Goal: Task Accomplishment & Management: Use online tool/utility

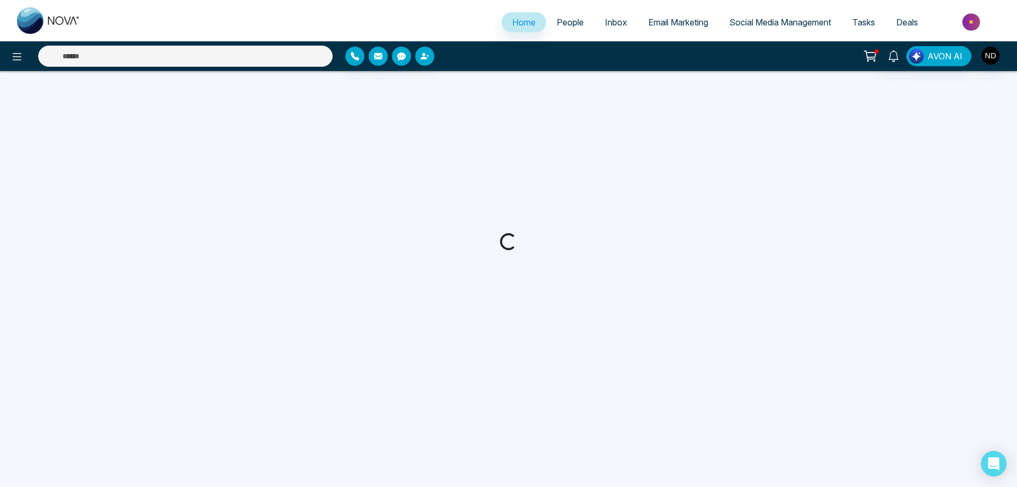
select select "*"
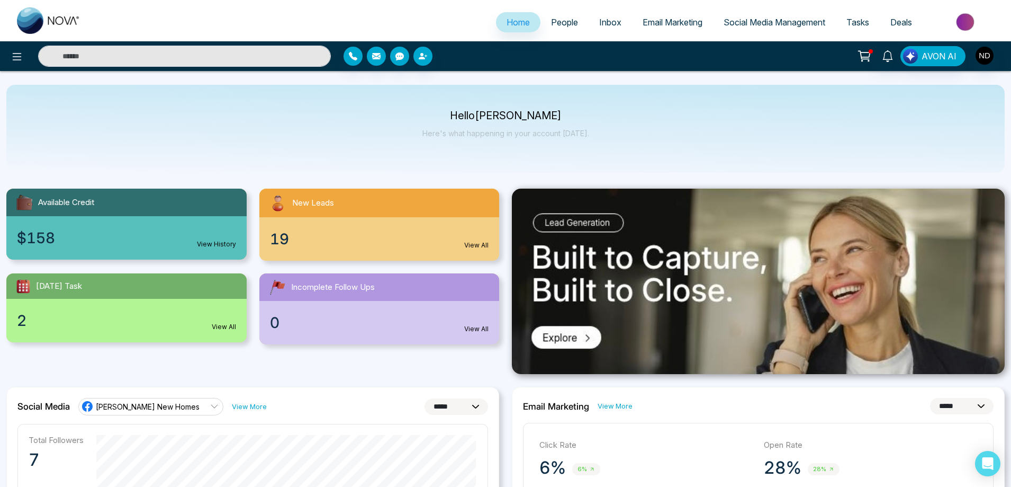
click at [667, 25] on span "Email Marketing" at bounding box center [673, 22] width 60 height 11
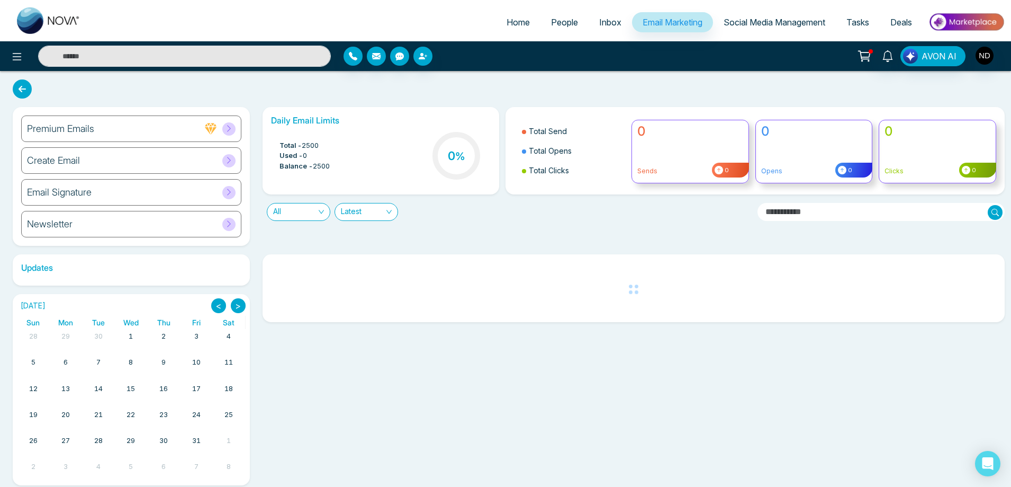
click at [69, 159] on h6 "Create Email" at bounding box center [53, 161] width 53 height 12
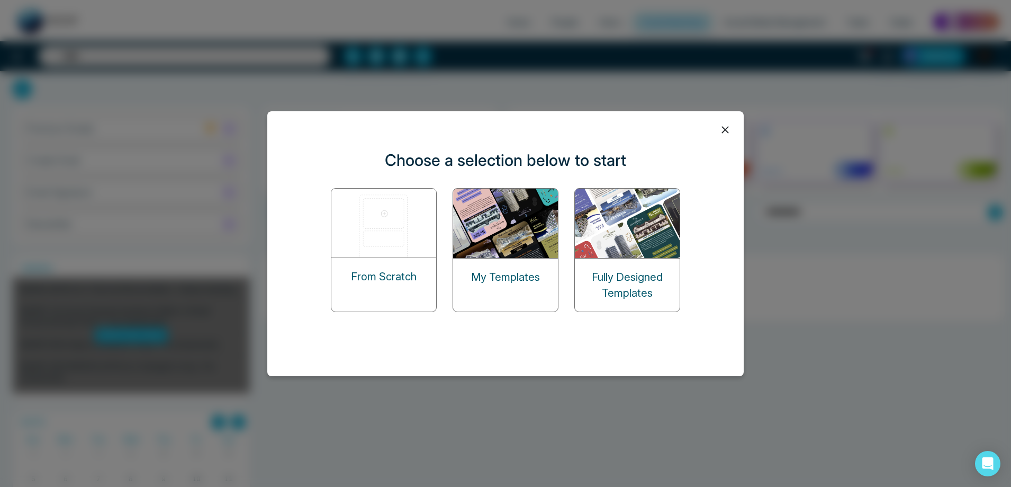
click at [506, 236] on img at bounding box center [506, 223] width 106 height 69
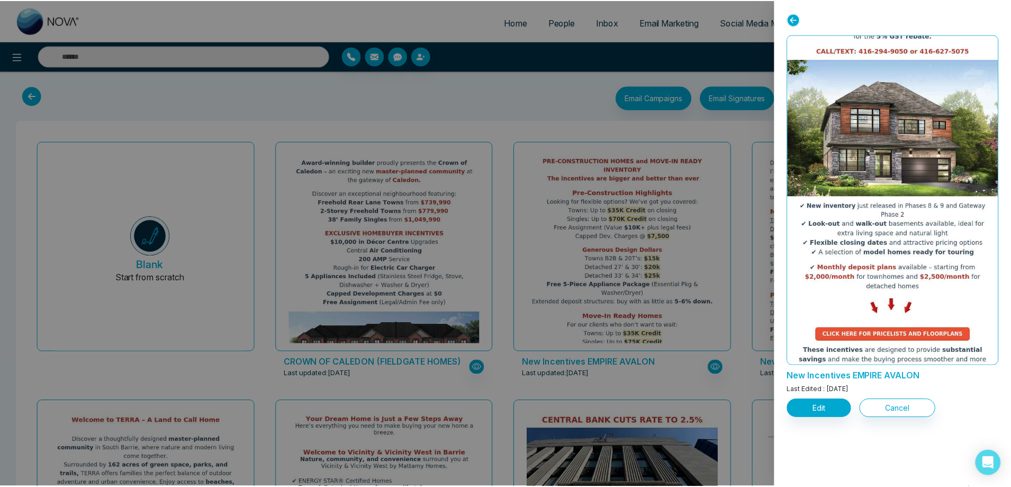
scroll to position [347, 0]
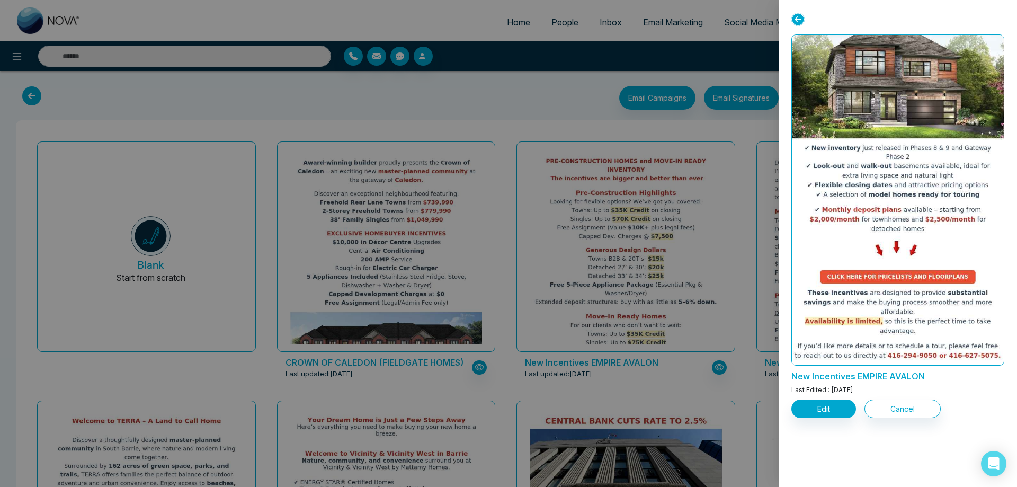
click at [648, 250] on div at bounding box center [508, 243] width 1017 height 487
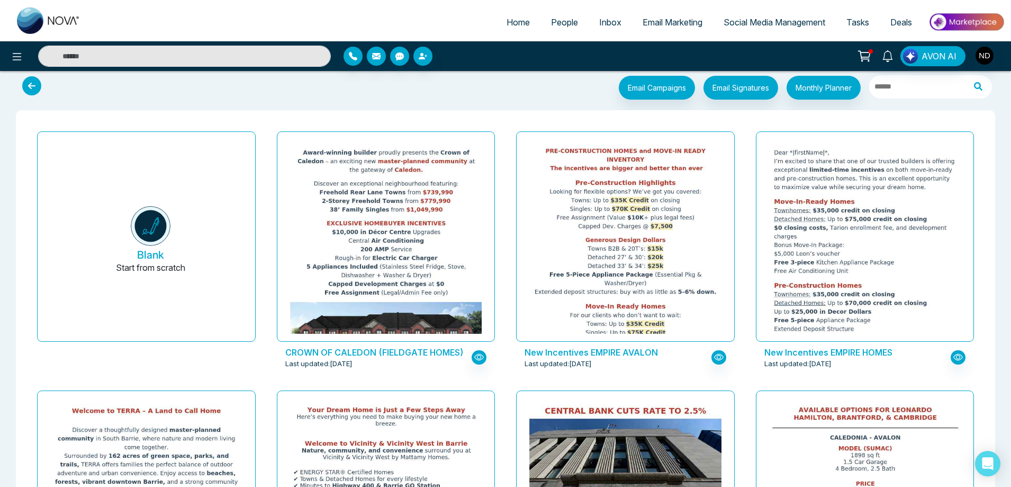
scroll to position [0, 0]
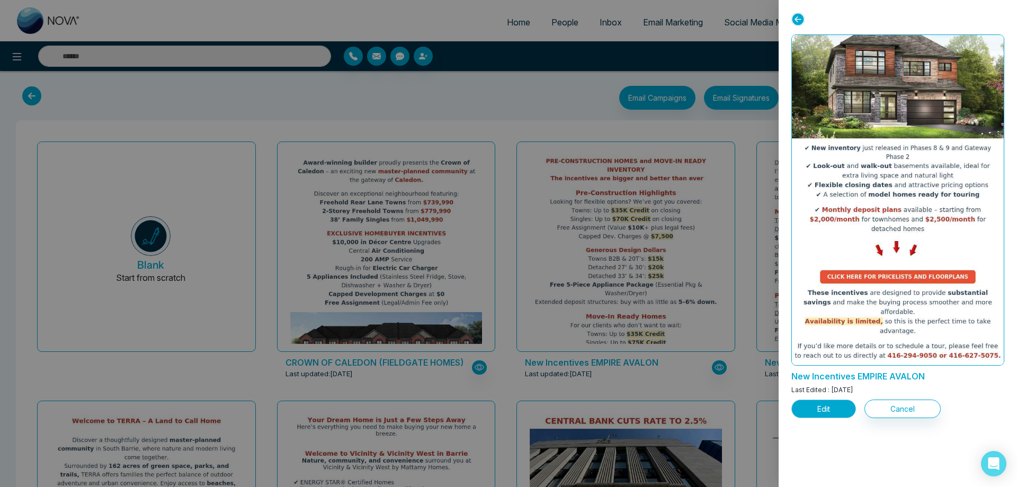
click at [810, 407] on button "Edit" at bounding box center [823, 408] width 65 height 19
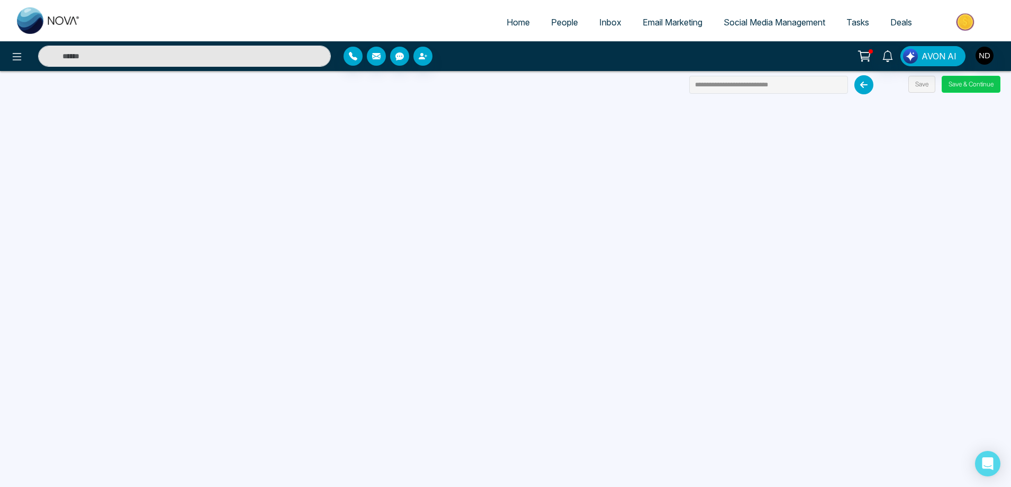
click at [989, 91] on button "Save & Continue" at bounding box center [971, 84] width 59 height 17
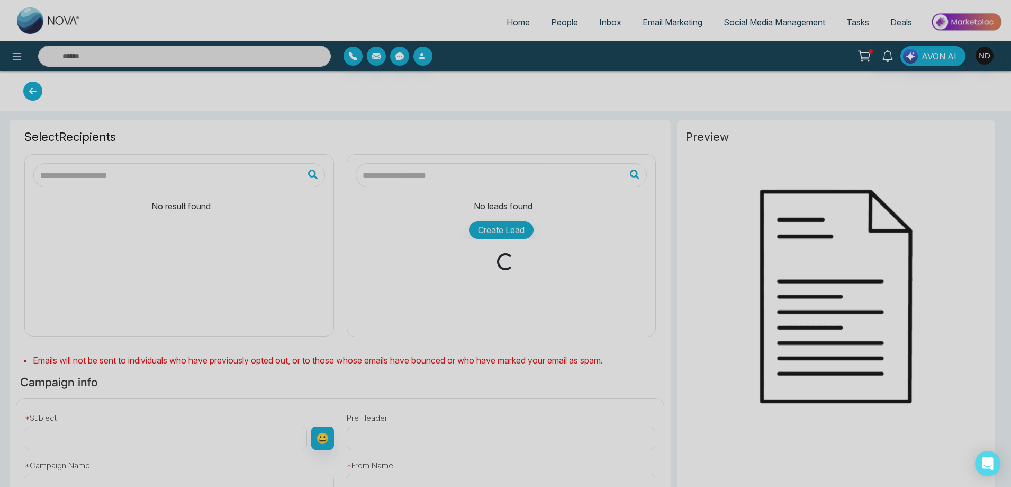
type input "**********"
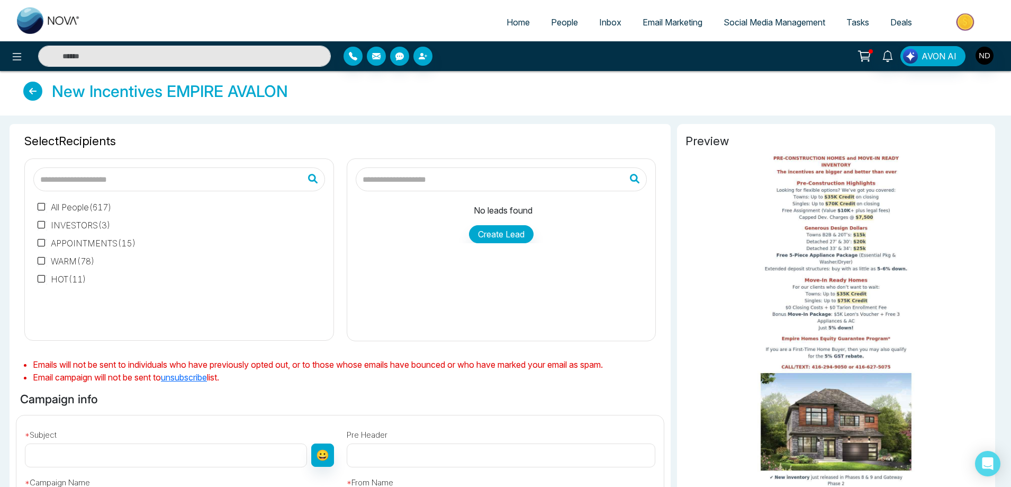
click at [99, 454] on input "text" at bounding box center [166, 455] width 282 height 24
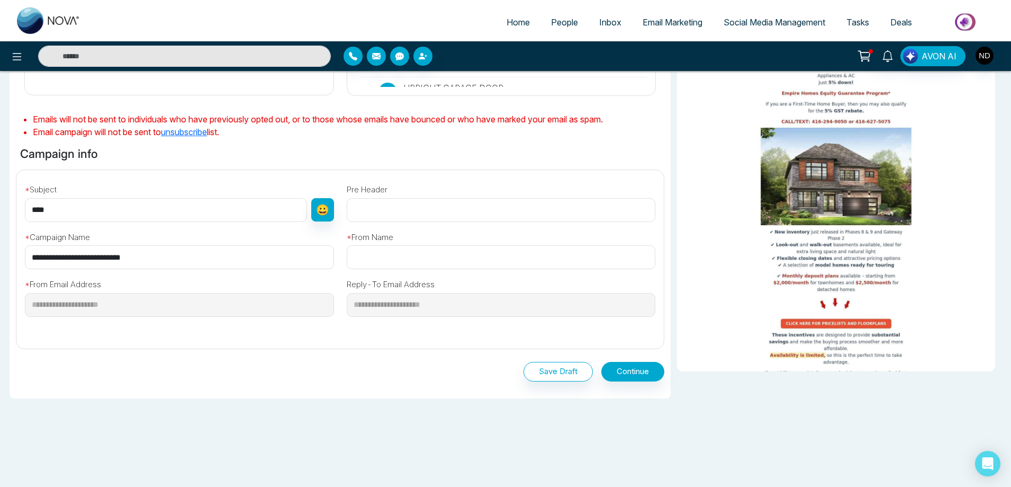
scroll to position [249, 0]
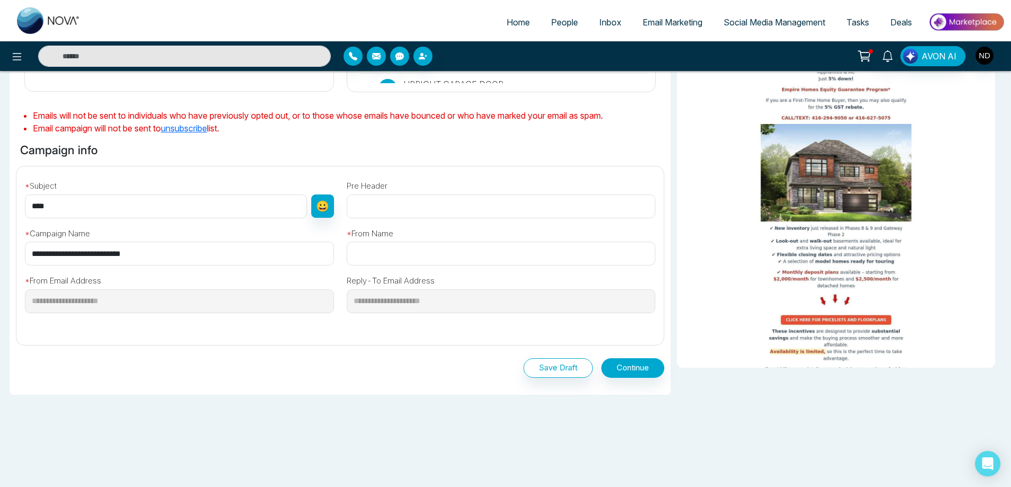
type input "****"
click at [412, 253] on input "text" at bounding box center [501, 253] width 309 height 24
drag, startPoint x: 419, startPoint y: 256, endPoint x: 351, endPoint y: 256, distance: 68.8
click at [351, 256] on input "text" at bounding box center [501, 253] width 309 height 24
type input "**********"
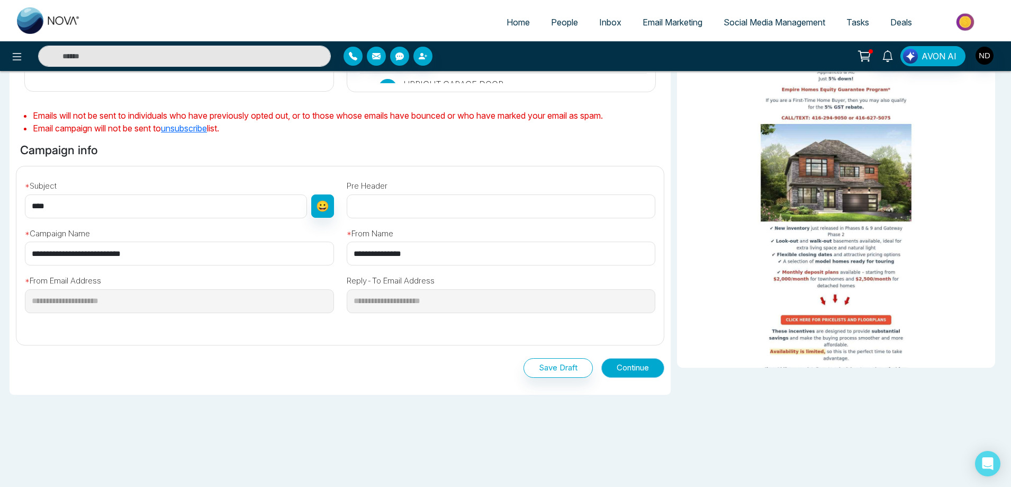
click at [636, 365] on button "Continue" at bounding box center [633, 368] width 63 height 20
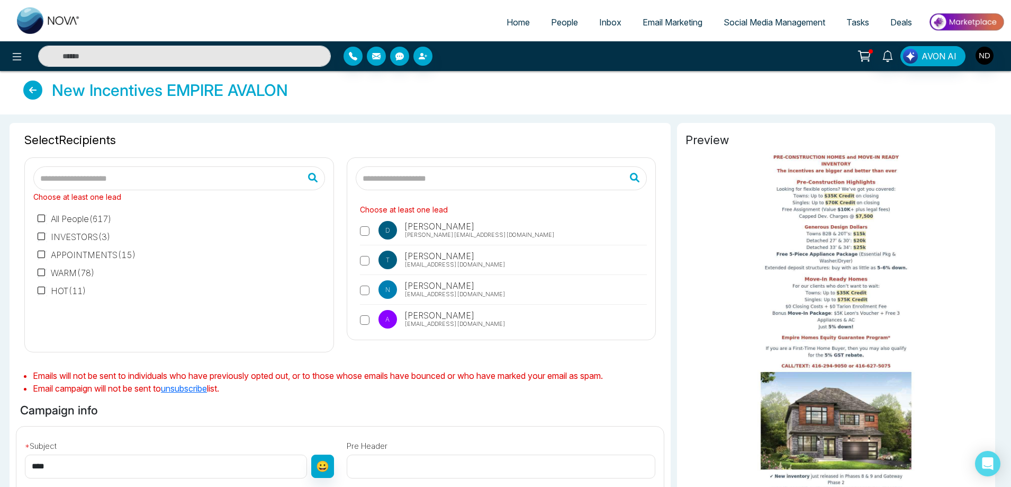
scroll to position [0, 0]
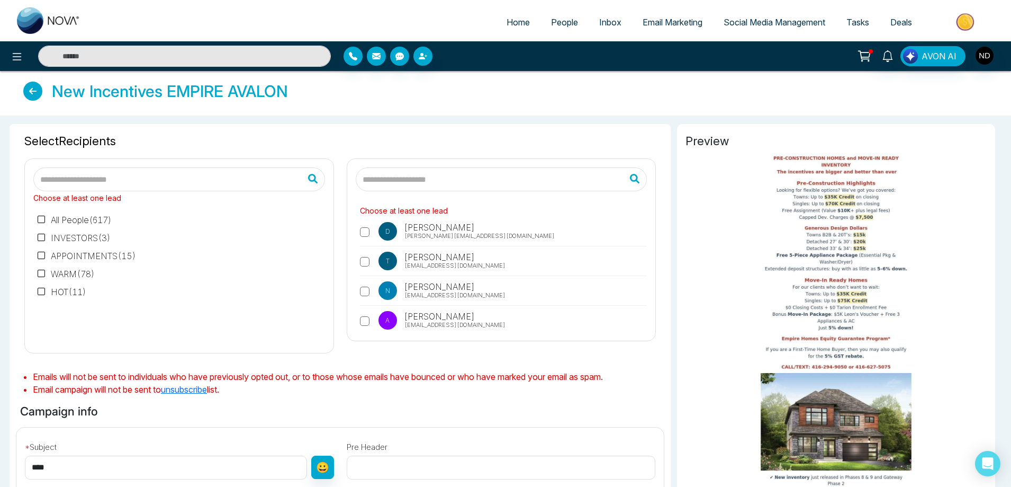
click at [451, 179] on input "text" at bounding box center [502, 179] width 292 height 24
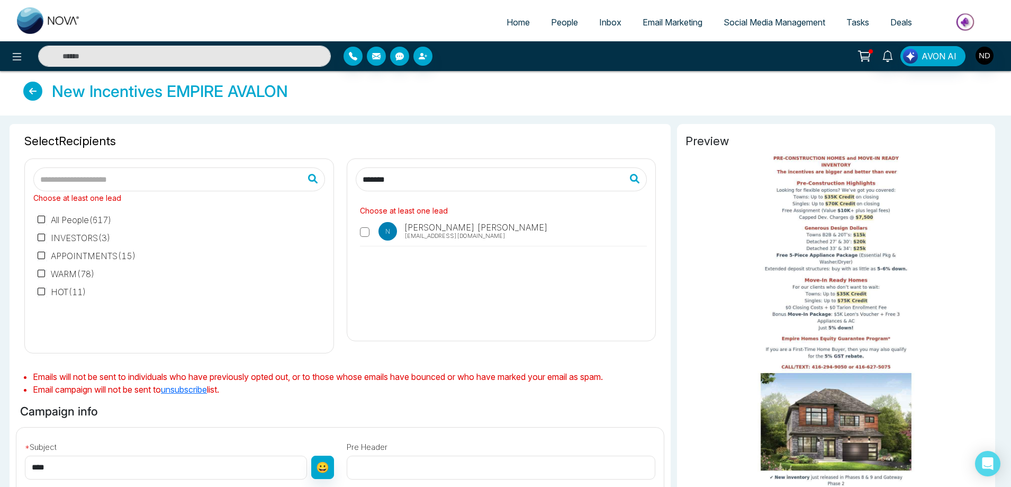
type input "*******"
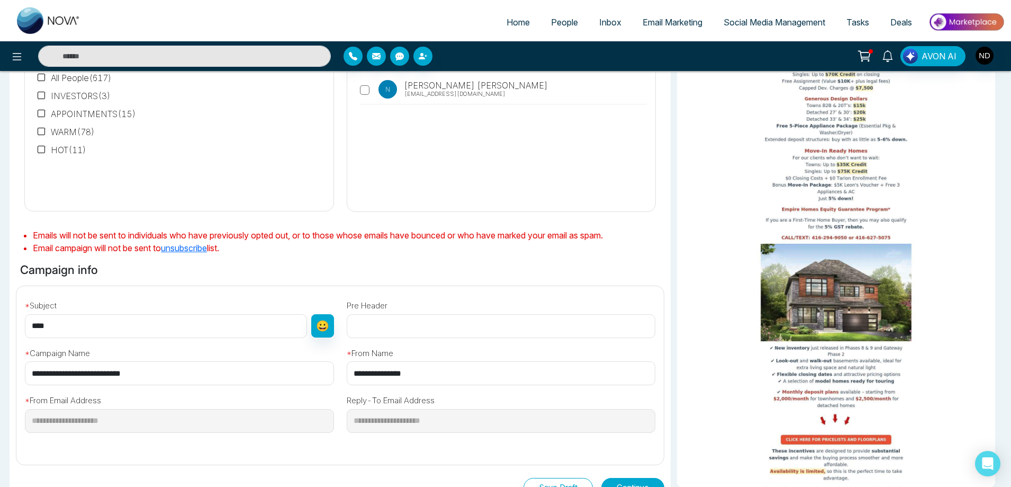
scroll to position [249, 0]
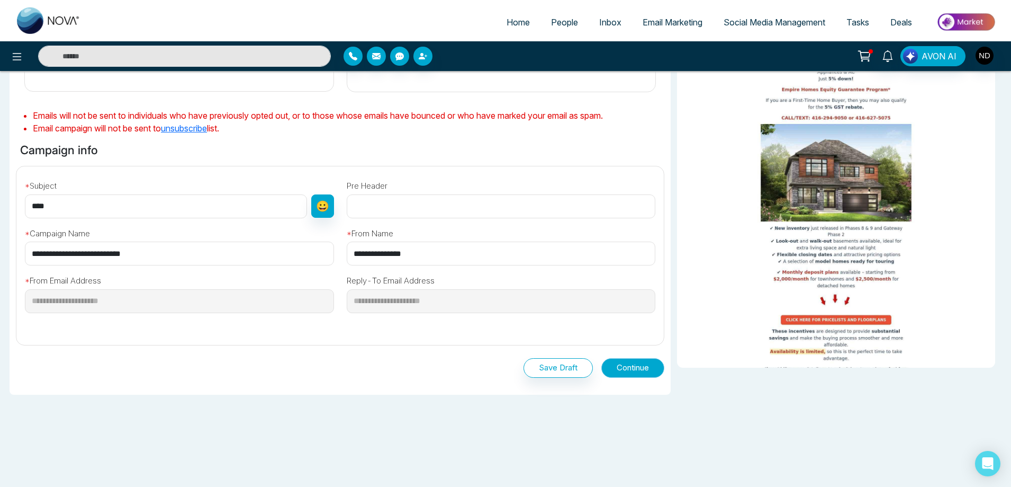
click at [639, 370] on button "Continue" at bounding box center [633, 368] width 63 height 20
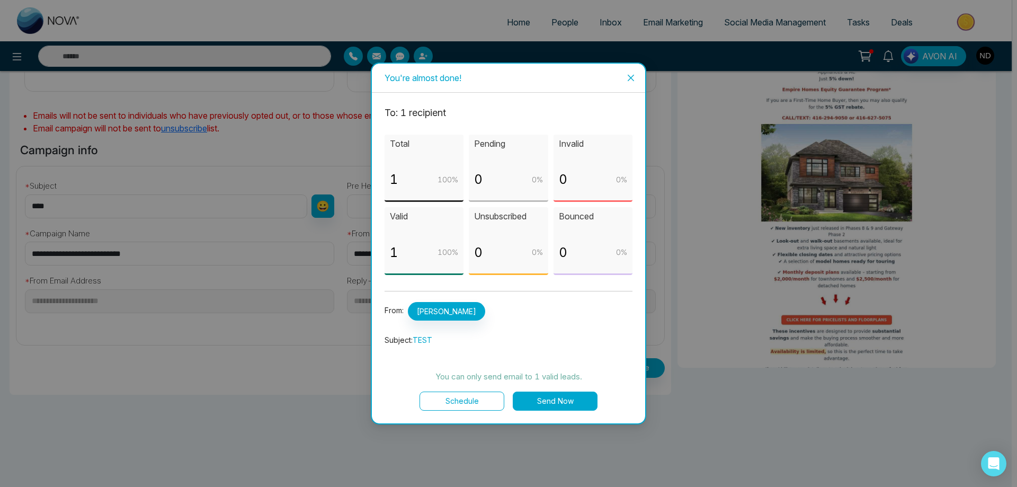
click at [569, 401] on button "Send Now" at bounding box center [555, 400] width 85 height 19
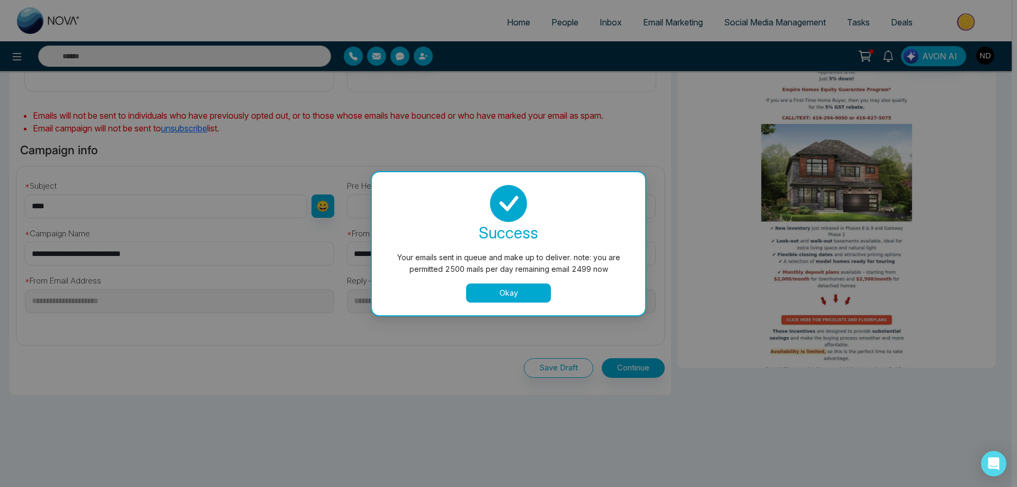
click at [496, 292] on button "Okay" at bounding box center [508, 292] width 85 height 19
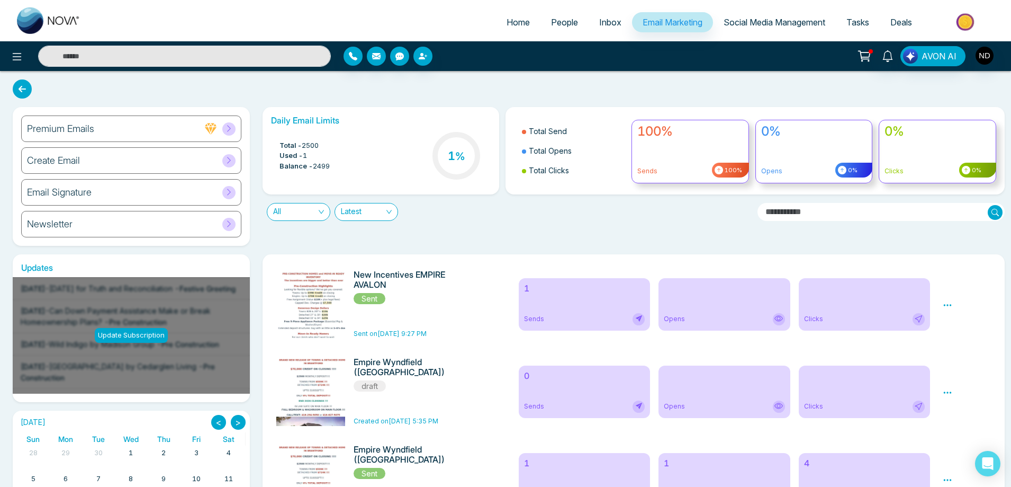
click at [58, 157] on h6 "Create Email" at bounding box center [53, 161] width 53 height 12
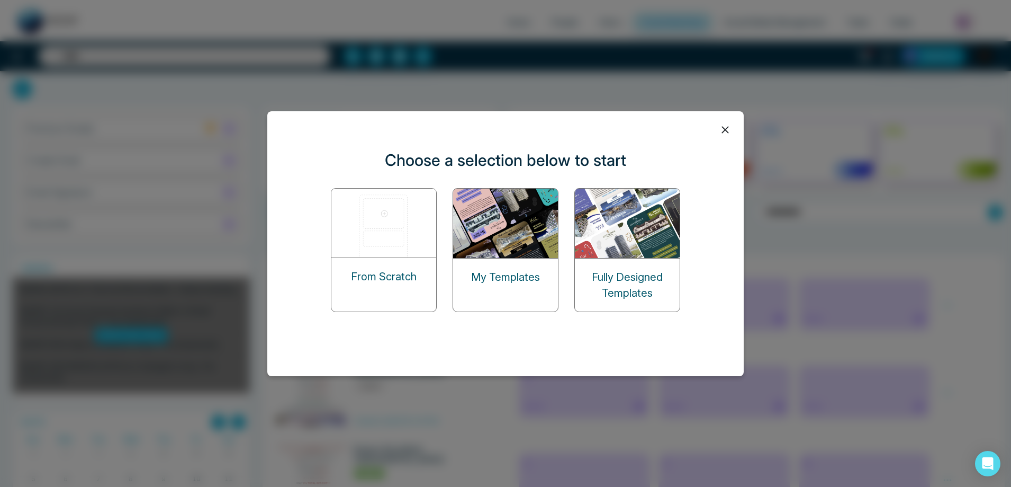
click at [496, 246] on img at bounding box center [506, 223] width 106 height 69
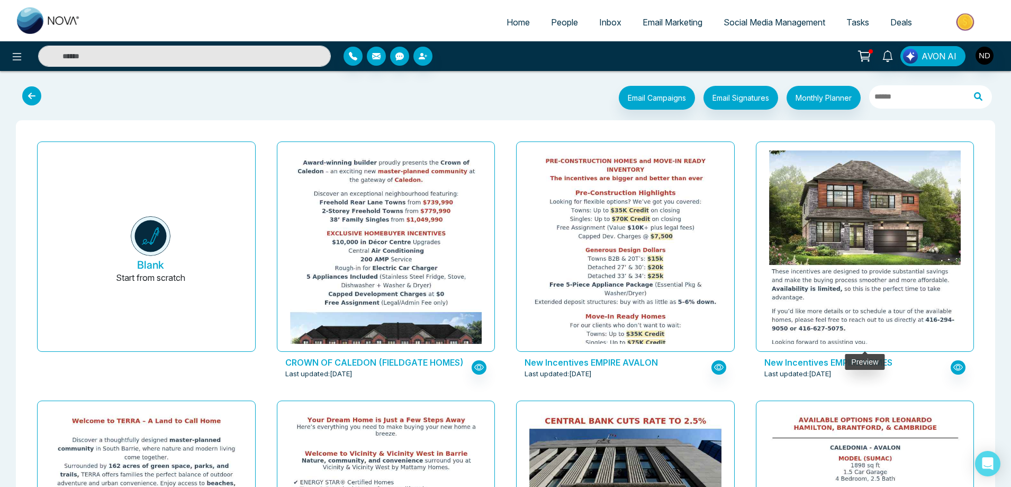
click at [878, 265] on img at bounding box center [865, 120] width 384 height 463
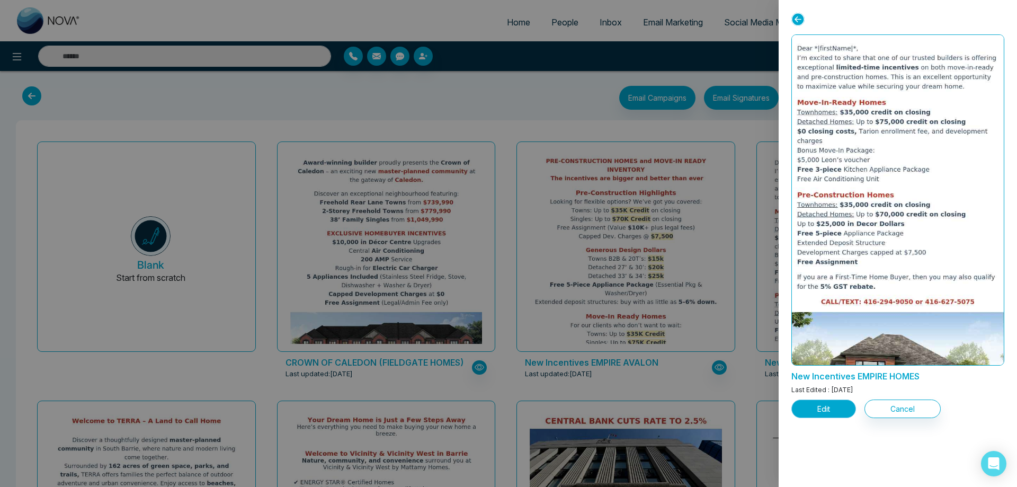
click at [829, 411] on button "Edit" at bounding box center [823, 408] width 65 height 19
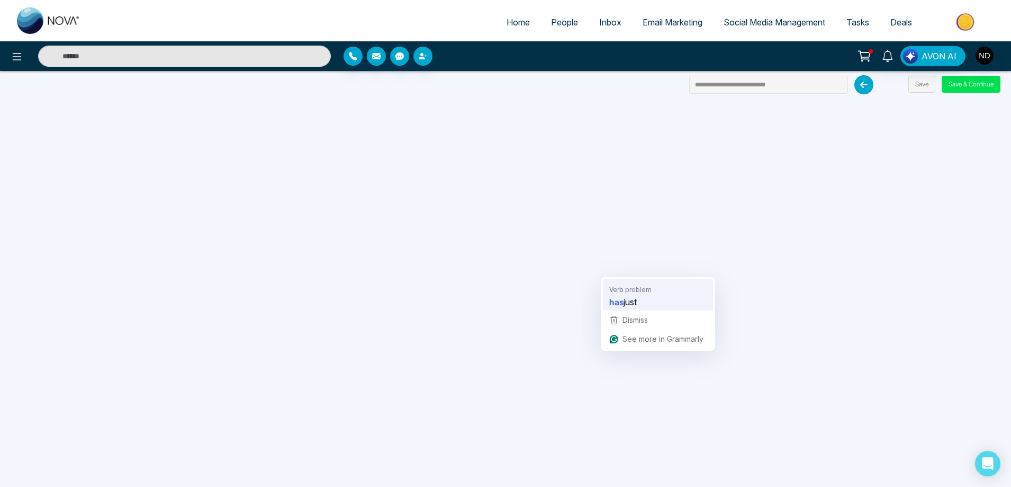
click at [624, 301] on strong "has" at bounding box center [616, 301] width 14 height 13
drag, startPoint x: 806, startPoint y: 84, endPoint x: 678, endPoint y: 84, distance: 128.1
click at [678, 84] on div "**********" at bounding box center [505, 243] width 1011 height 487
type input "**********"
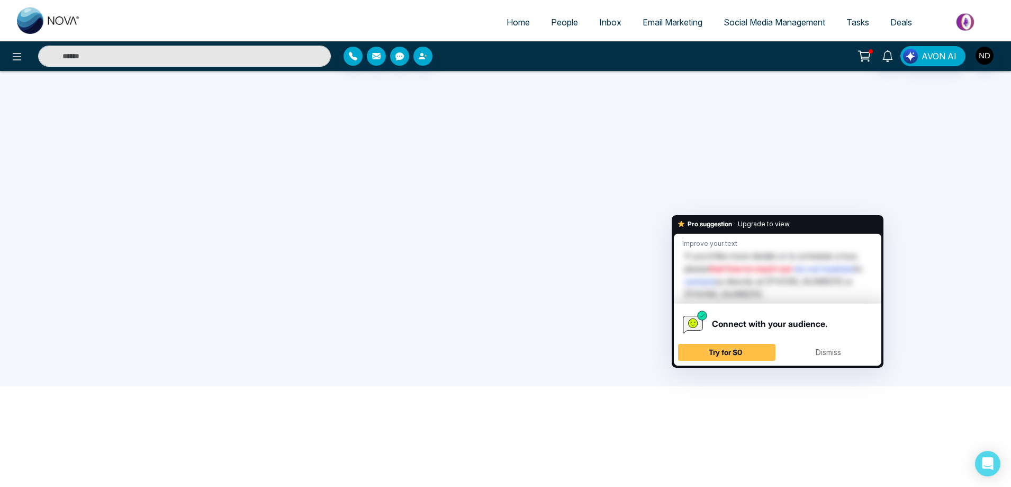
click at [878, 335] on div "Connect with your audience. Try for $0 Dismiss" at bounding box center [778, 334] width 208 height 62
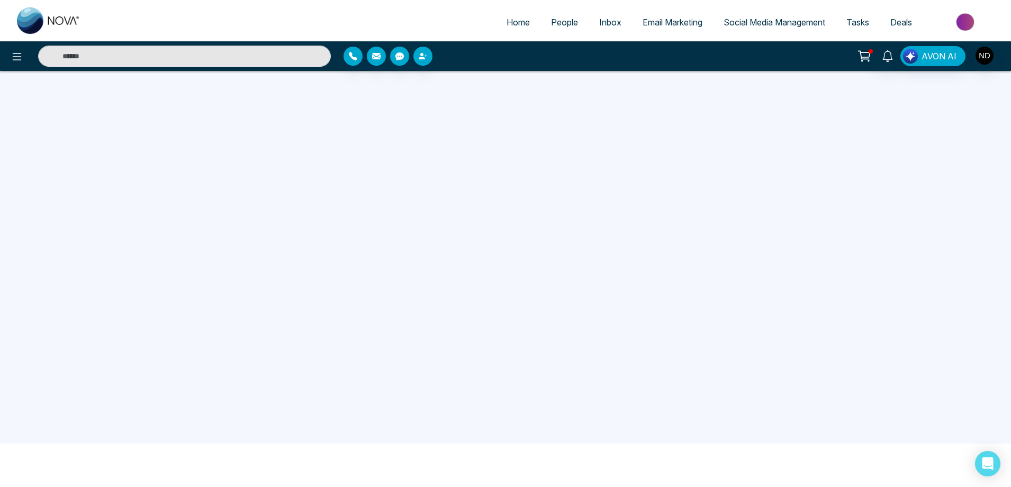
scroll to position [0, 0]
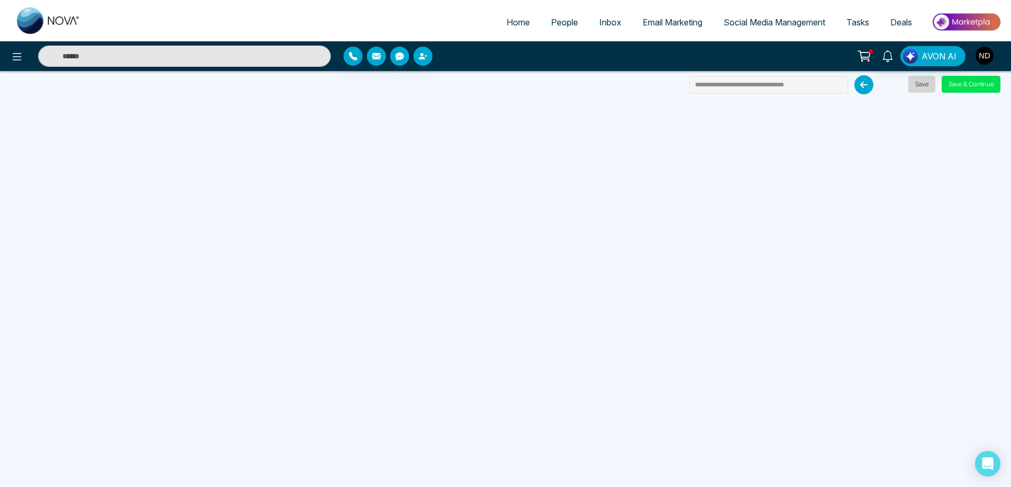
click at [923, 85] on button "Save" at bounding box center [922, 84] width 27 height 17
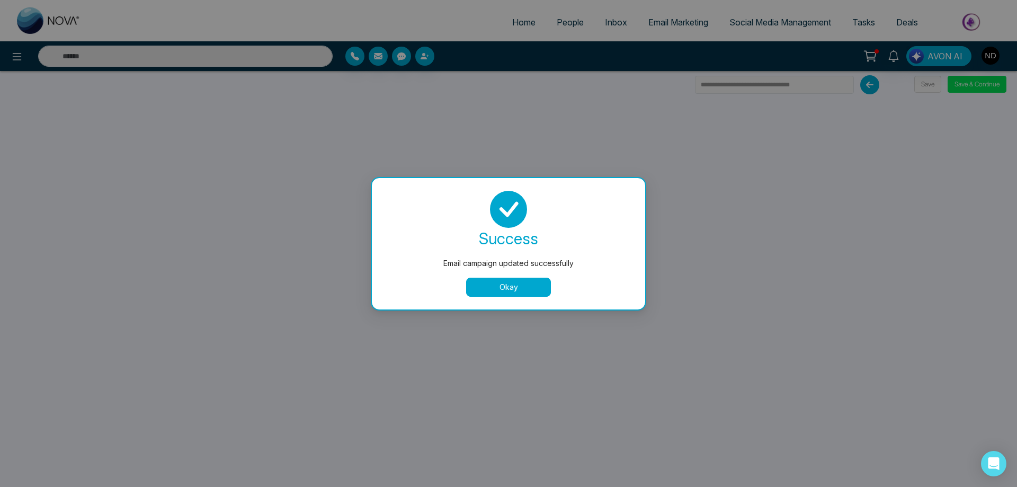
click at [505, 284] on button "Okay" at bounding box center [508, 286] width 85 height 19
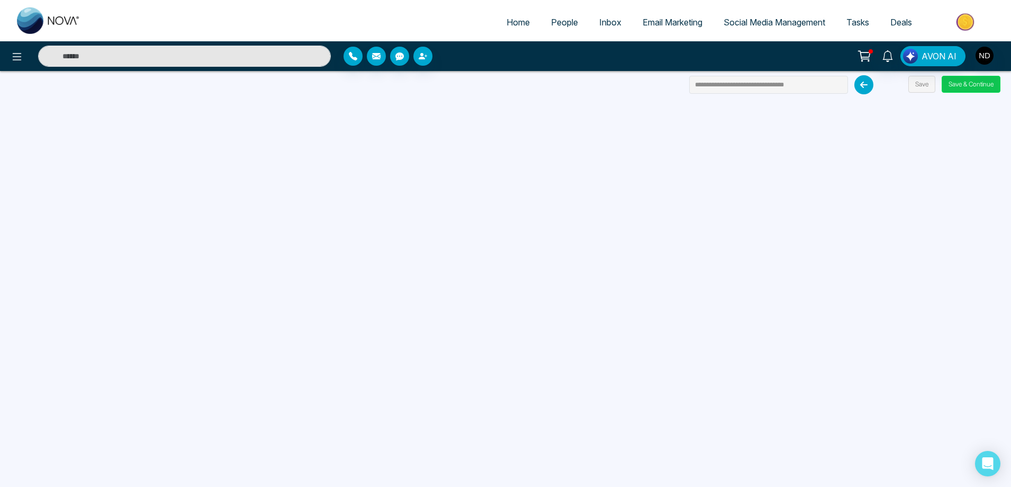
click at [963, 80] on button "Save & Continue" at bounding box center [971, 84] width 59 height 17
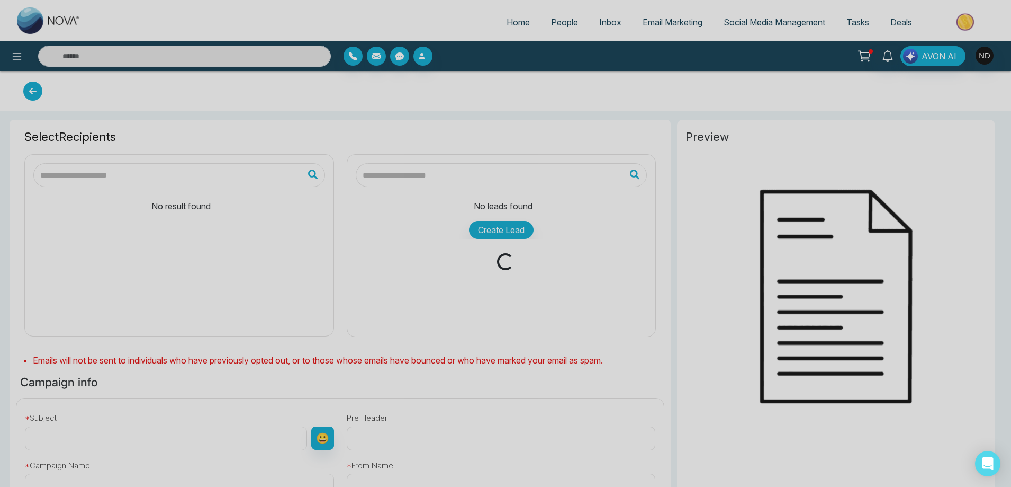
type input "**********"
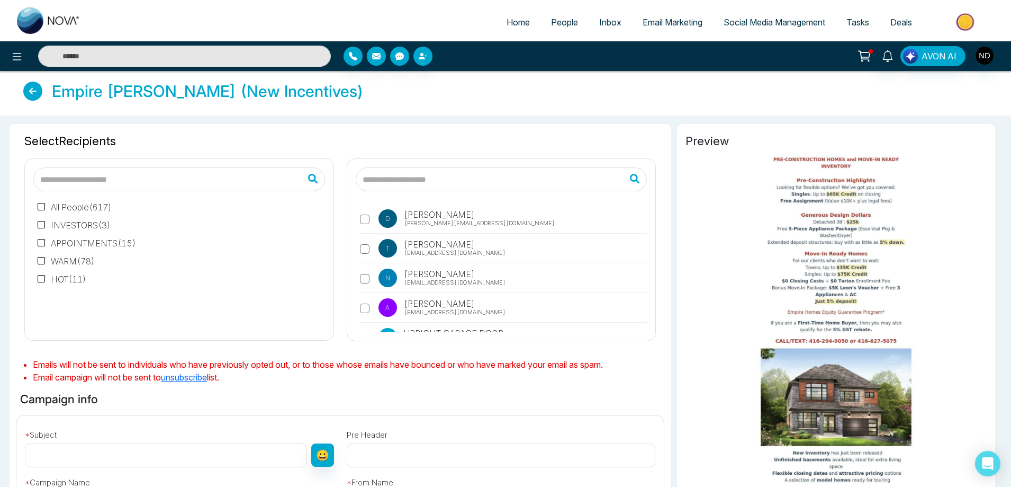
click at [398, 184] on input "text" at bounding box center [502, 179] width 292 height 24
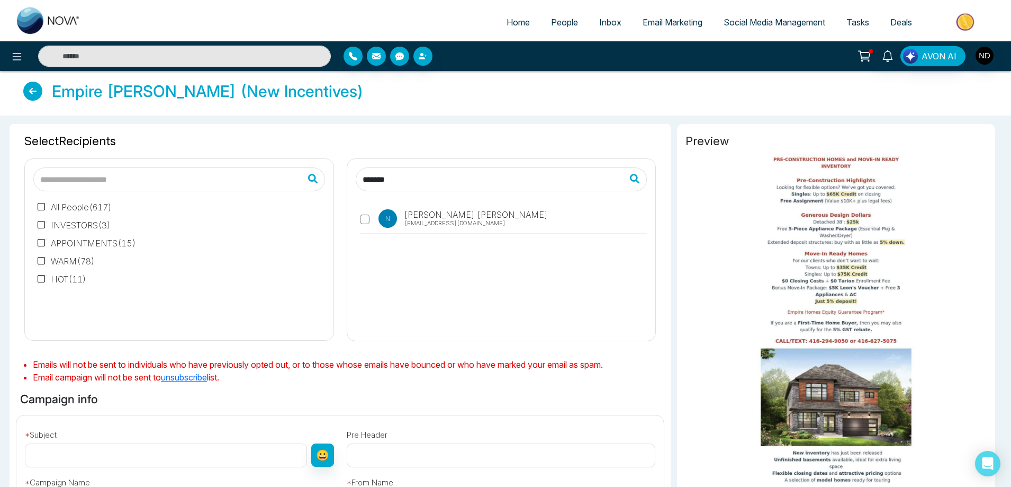
type input "*******"
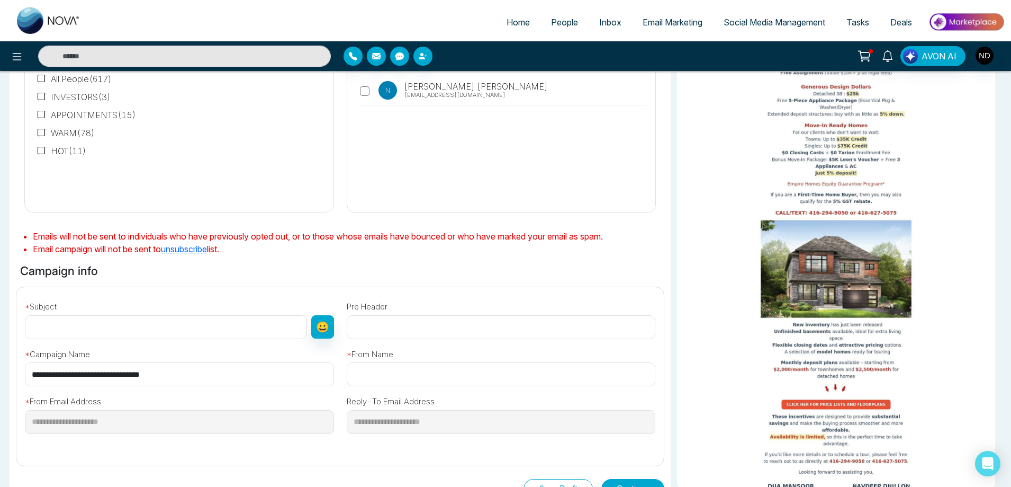
scroll to position [249, 0]
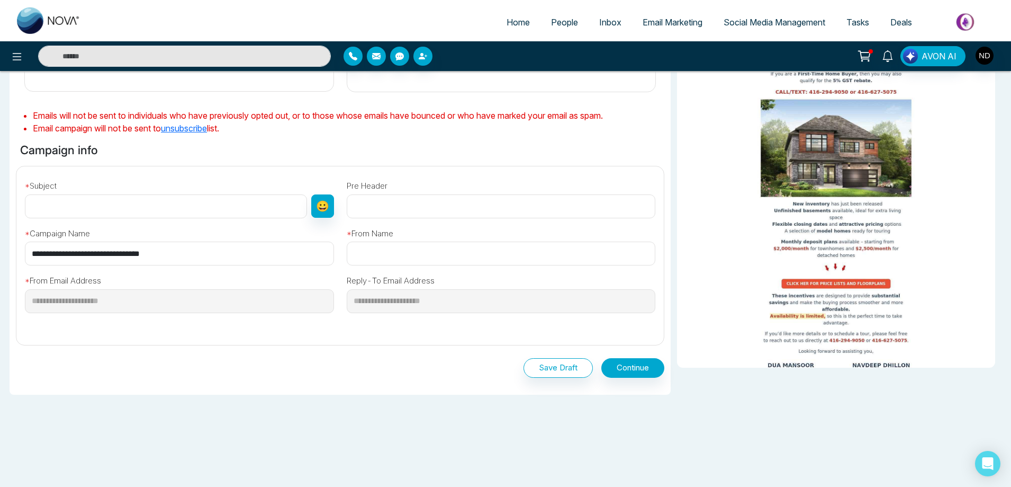
click at [130, 203] on input "text" at bounding box center [166, 206] width 282 height 24
type input "****"
click at [390, 252] on input "text" at bounding box center [501, 253] width 309 height 24
type input "**********"
click at [643, 366] on button "Continue" at bounding box center [633, 368] width 63 height 20
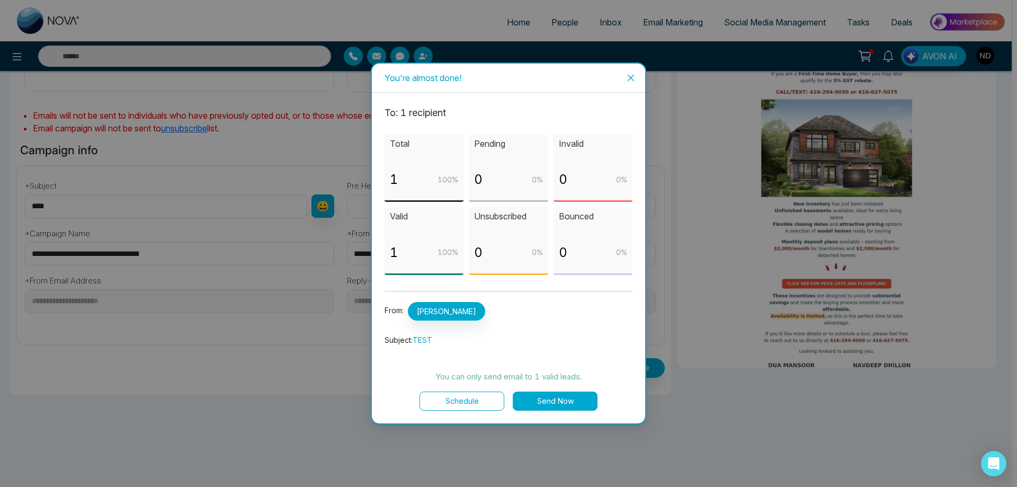
click at [557, 399] on button "Send Now" at bounding box center [555, 400] width 85 height 19
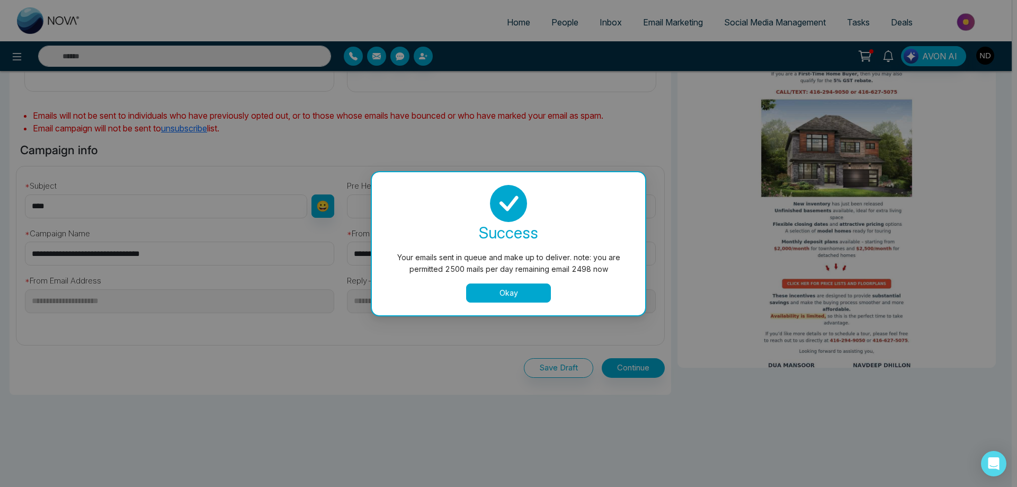
click at [492, 293] on button "Okay" at bounding box center [508, 292] width 85 height 19
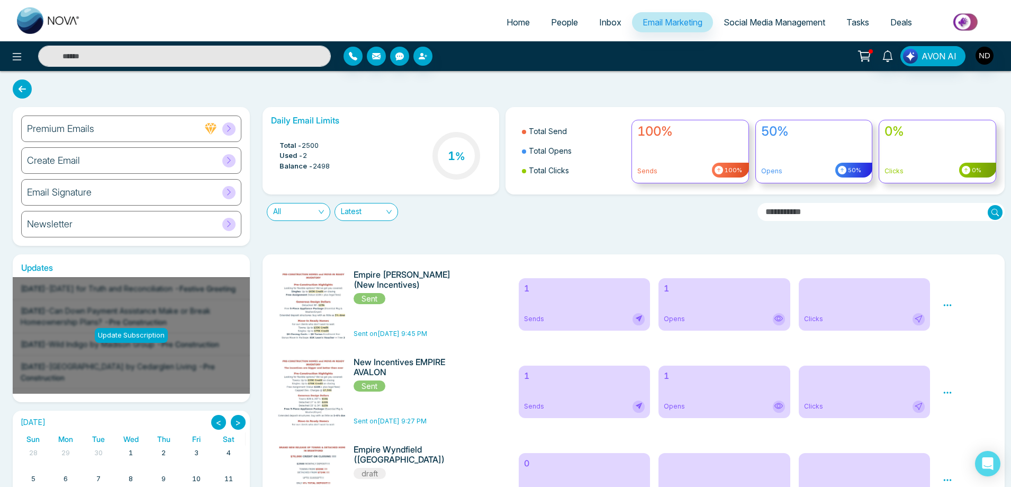
click at [68, 162] on h6 "Create Email" at bounding box center [53, 161] width 53 height 12
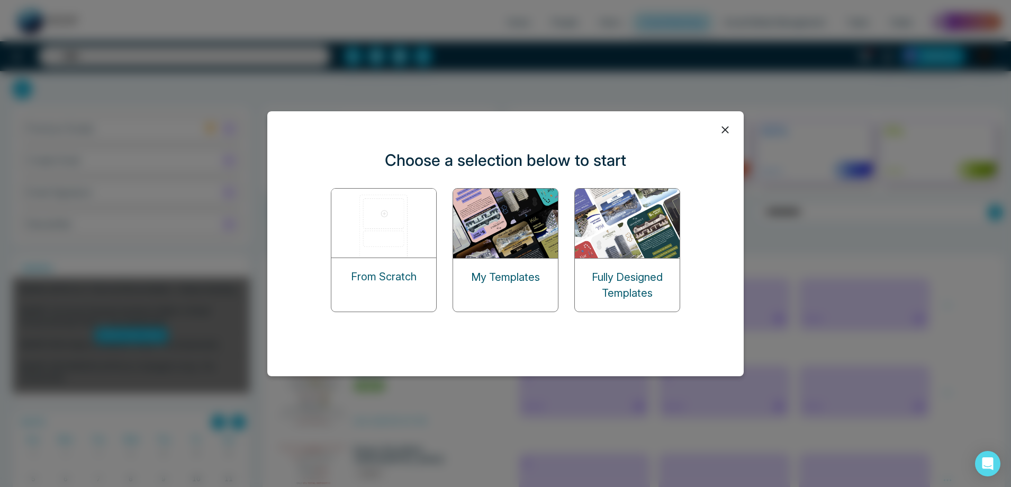
click at [508, 238] on img at bounding box center [506, 223] width 106 height 69
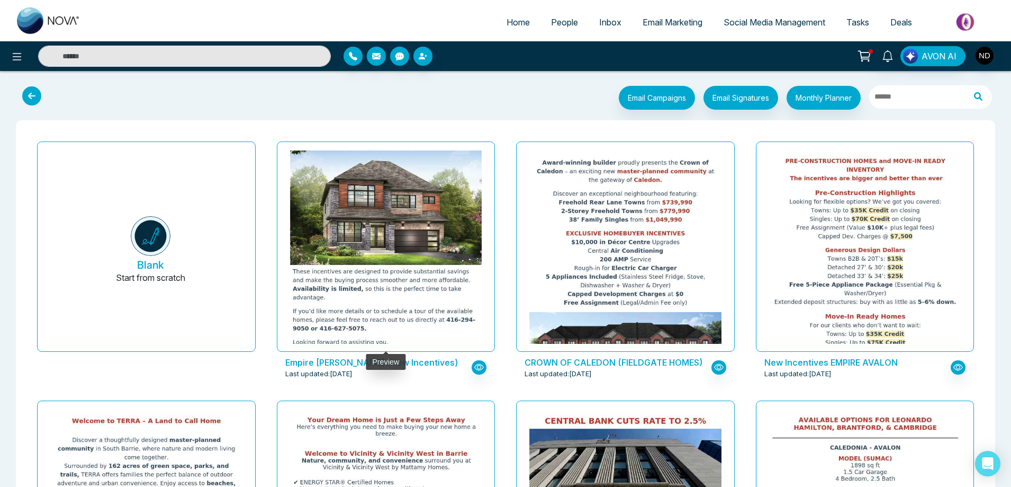
click at [374, 222] on img at bounding box center [386, 120] width 384 height 463
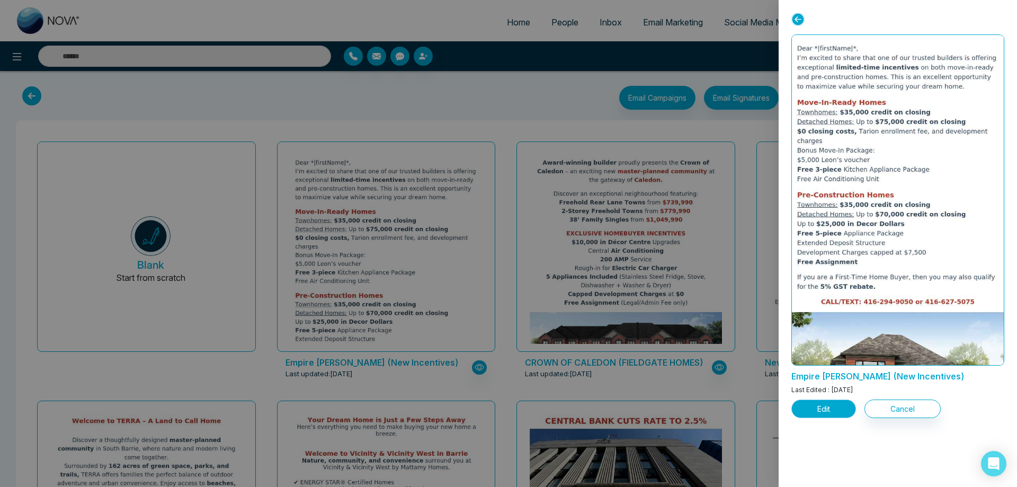
click at [819, 406] on button "Edit" at bounding box center [823, 408] width 65 height 19
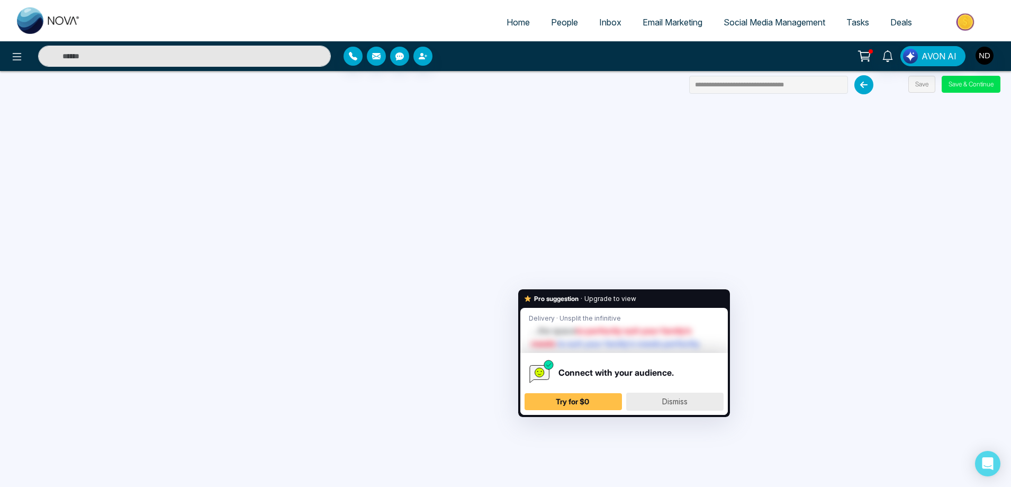
click at [679, 397] on span "Dismiss" at bounding box center [674, 401] width 25 height 9
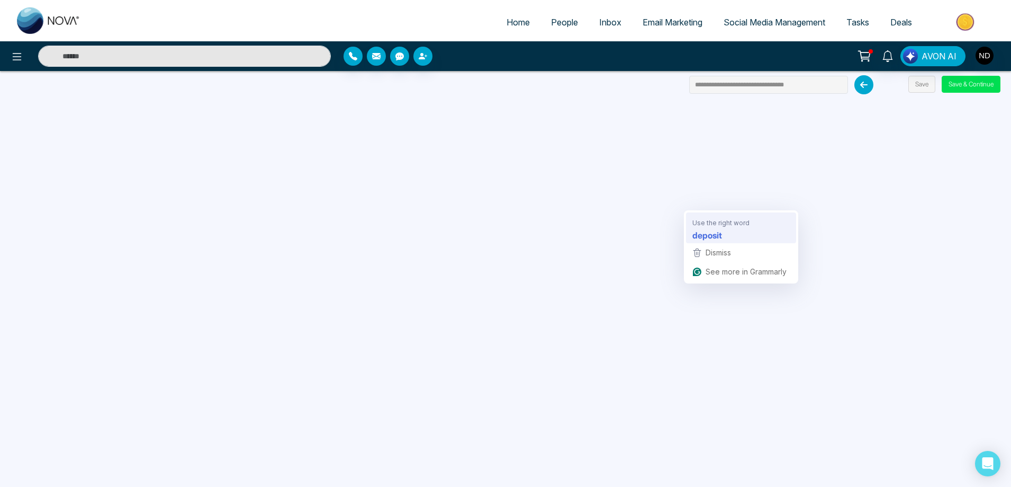
click at [711, 229] on strong "deposit" at bounding box center [708, 234] width 30 height 13
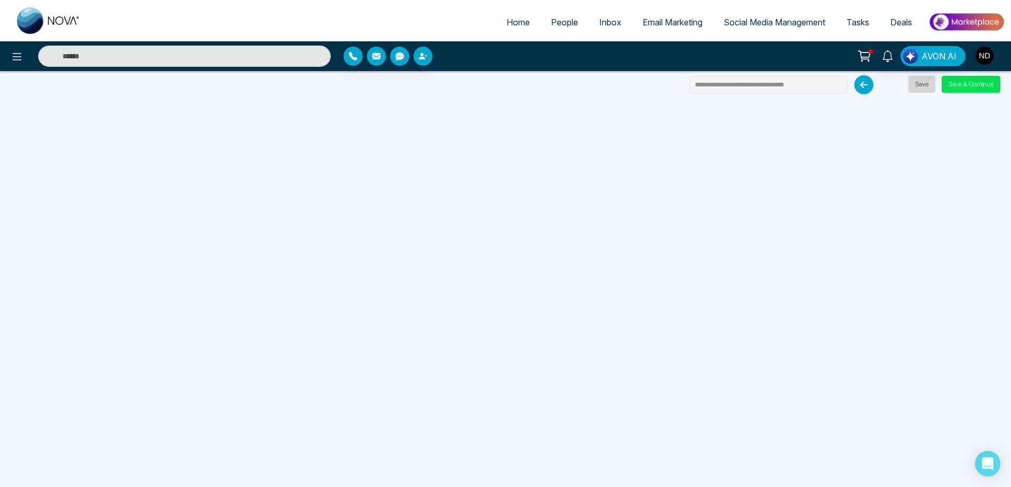
click at [924, 84] on button "Save" at bounding box center [922, 84] width 27 height 17
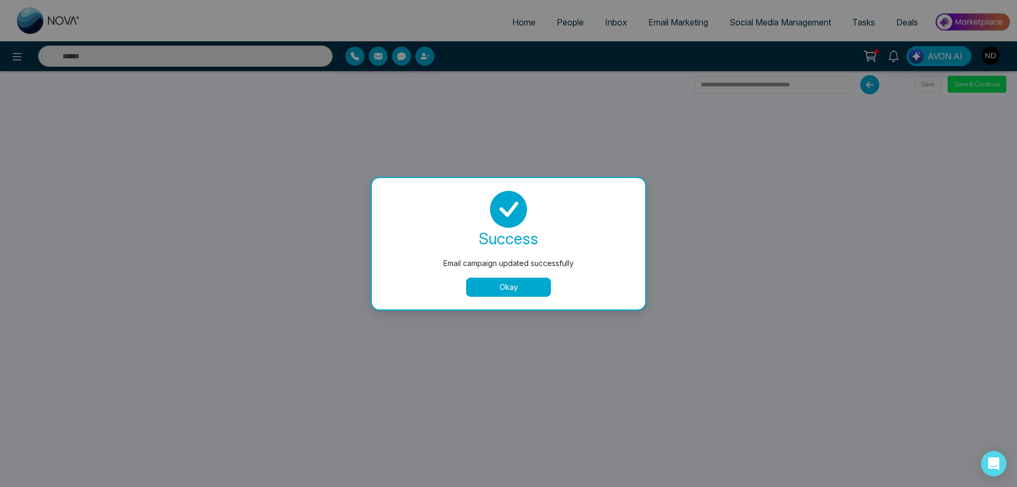
click at [520, 292] on button "Okay" at bounding box center [508, 286] width 85 height 19
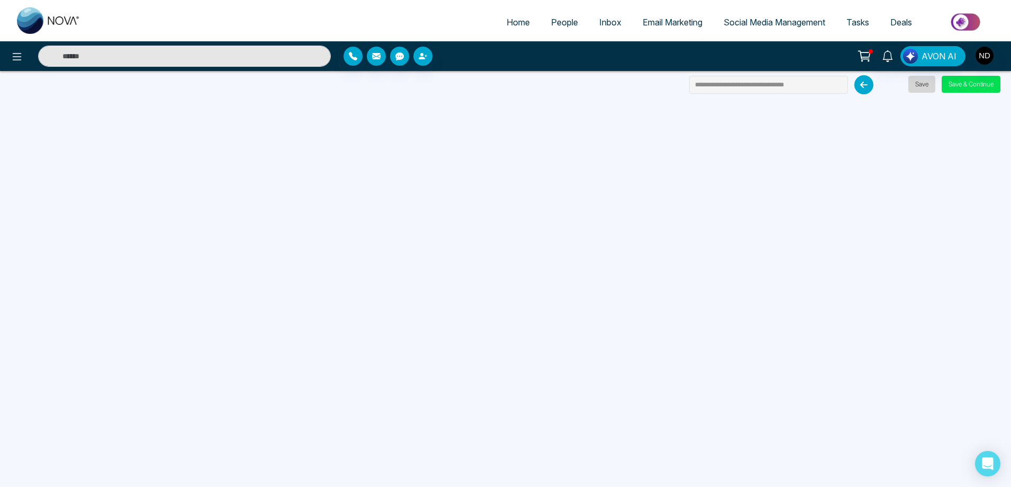
click at [919, 84] on button "Save" at bounding box center [922, 84] width 27 height 17
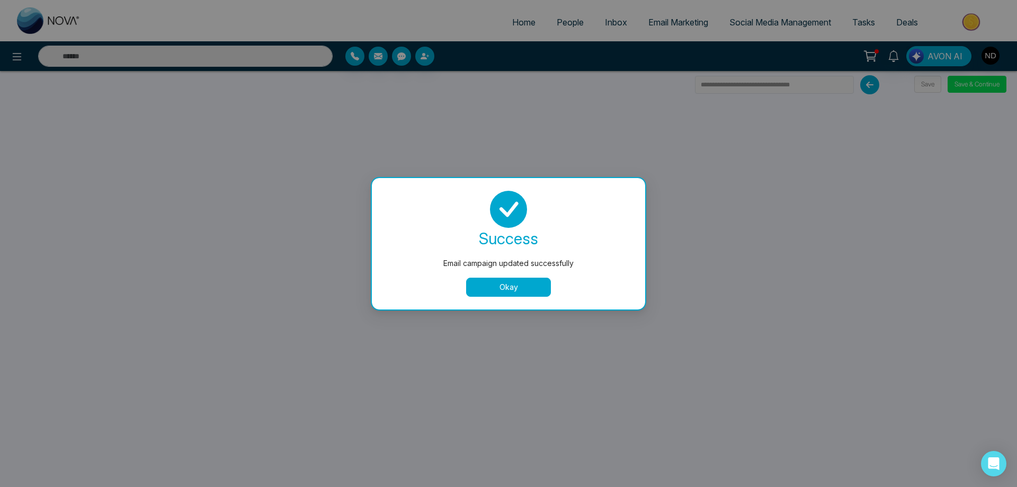
click at [488, 290] on button "Okay" at bounding box center [508, 286] width 85 height 19
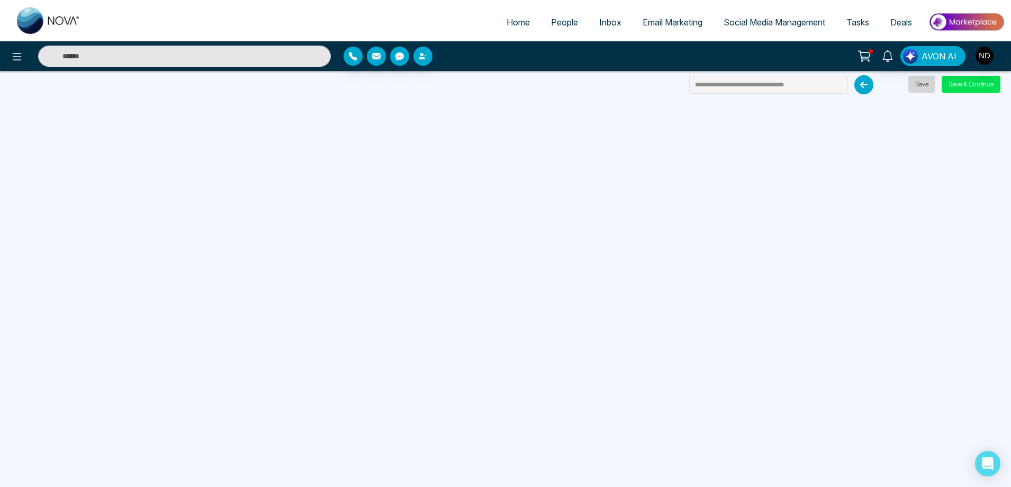
click at [924, 86] on button "Save" at bounding box center [922, 84] width 27 height 17
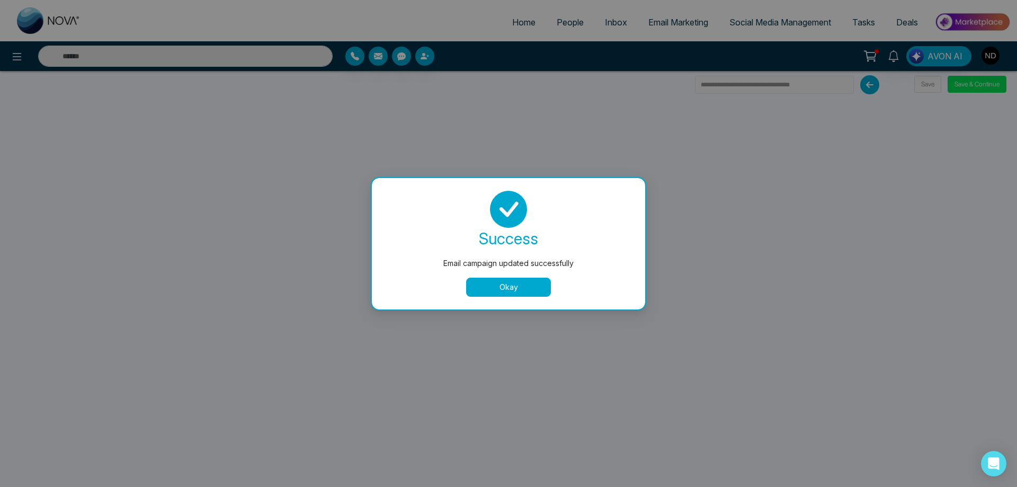
click at [490, 292] on button "Okay" at bounding box center [508, 286] width 85 height 19
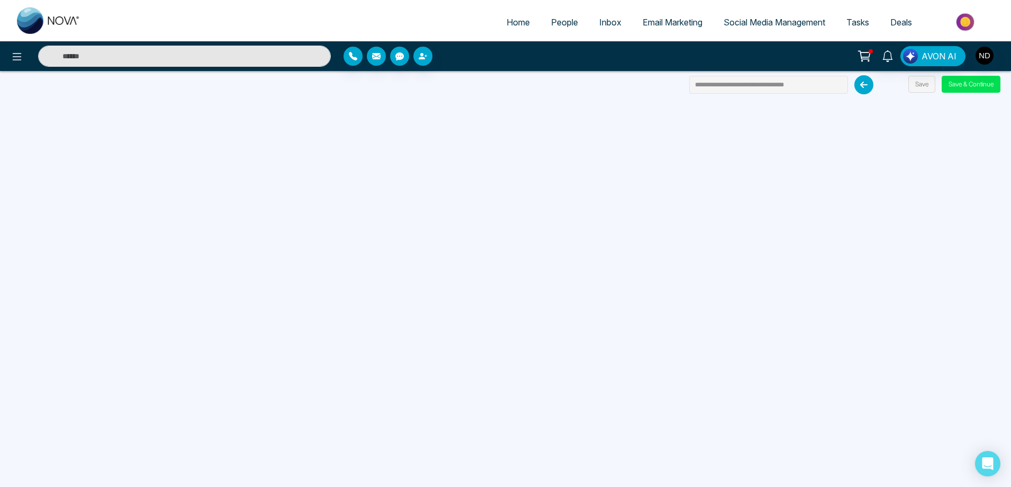
click at [552, 22] on span "People" at bounding box center [564, 22] width 27 height 11
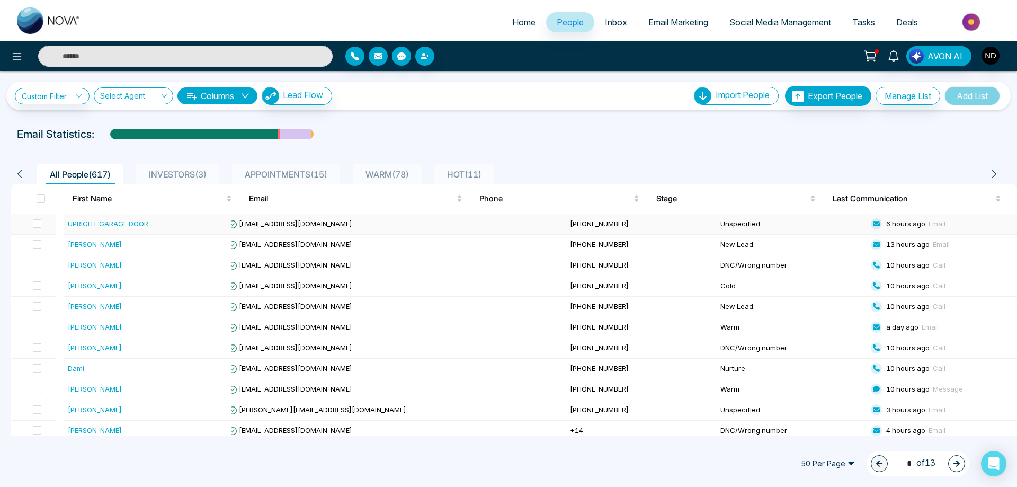
click at [136, 222] on div "UPRIGHT GARAGE DOOR" at bounding box center [108, 223] width 80 height 11
